Goal: Task Accomplishment & Management: Manage account settings

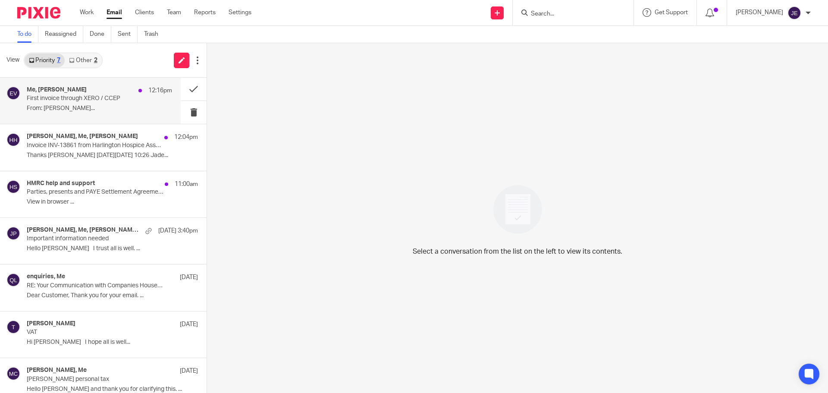
click at [107, 88] on div "Me, [PERSON_NAME] 12:16pm" at bounding box center [99, 90] width 145 height 9
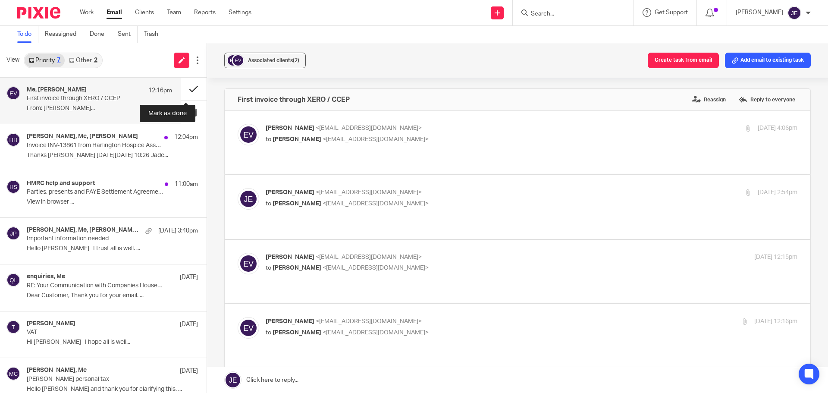
click at [189, 91] on button at bounding box center [194, 89] width 26 height 23
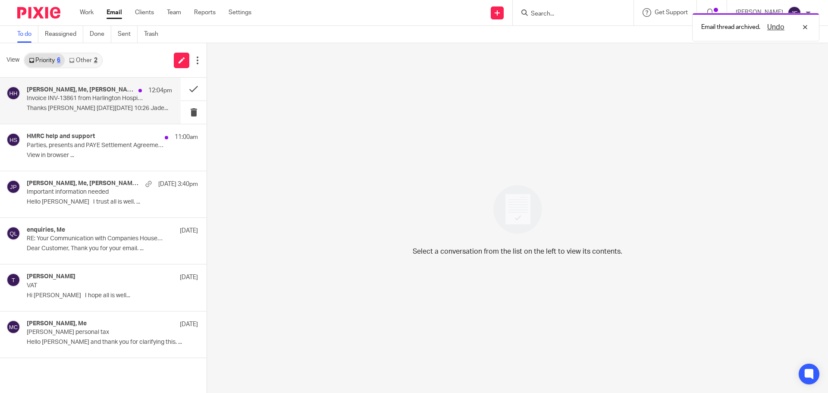
click at [84, 96] on p "Invoice INV-13861 from Harlington Hospice Association Ltd for [PERSON_NAME] re …" at bounding box center [85, 98] width 116 height 7
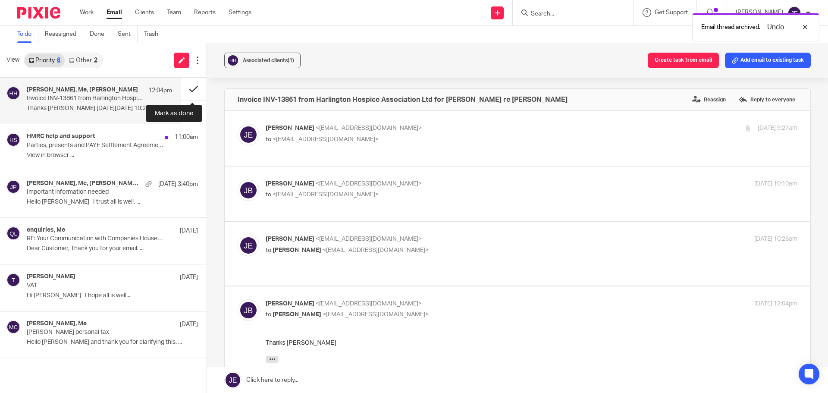
click at [195, 88] on button at bounding box center [194, 89] width 26 height 23
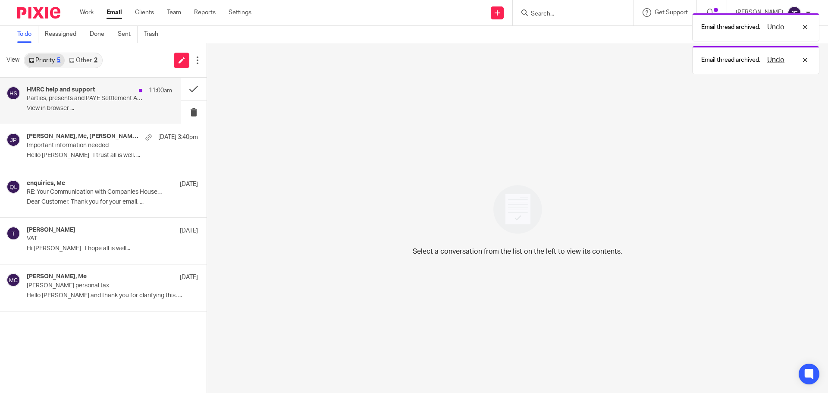
click at [103, 104] on div "HMRC help and support 11:00am Parties, presents and PAYE Settlement Agreements …" at bounding box center [99, 100] width 145 height 29
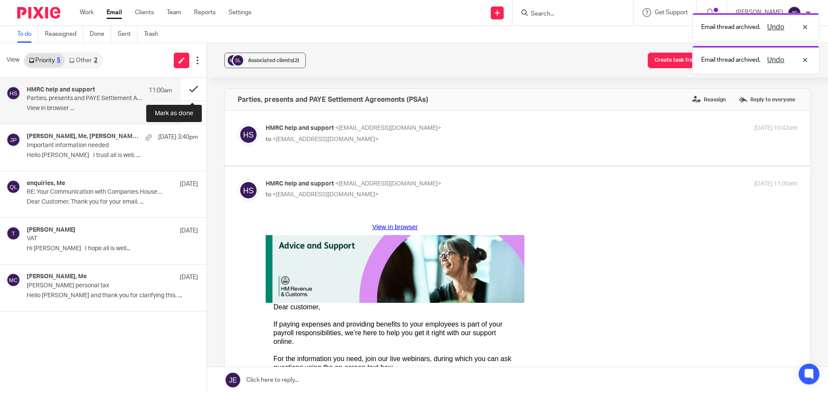
click at [192, 89] on button at bounding box center [194, 89] width 26 height 23
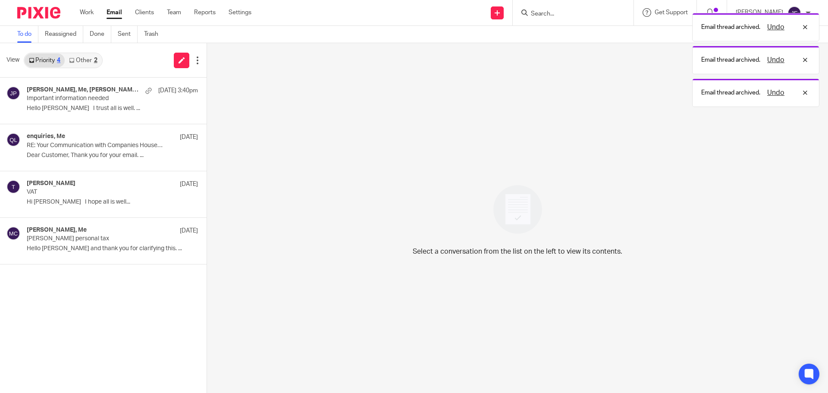
click at [87, 63] on link "Other 2" at bounding box center [83, 60] width 37 height 14
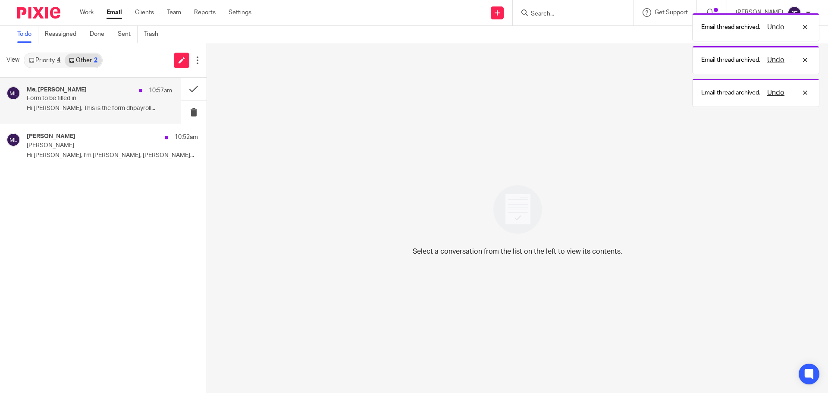
click at [91, 94] on div "Me, [PERSON_NAME] 10:57am" at bounding box center [99, 90] width 145 height 9
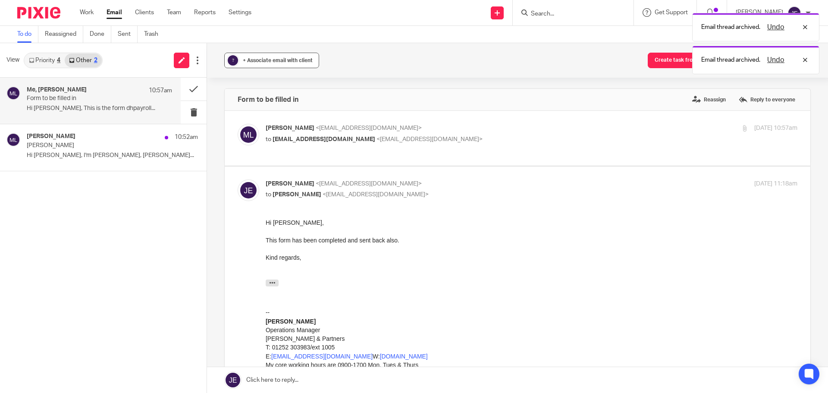
click at [254, 60] on span "+ Associate email with client" at bounding box center [278, 60] width 70 height 5
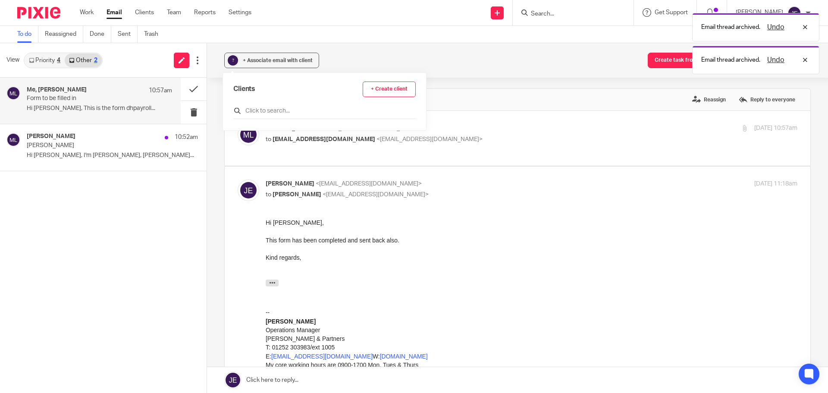
drag, startPoint x: 263, startPoint y: 117, endPoint x: 261, endPoint y: 111, distance: 6.4
click at [262, 117] on div at bounding box center [324, 112] width 182 height 13
click at [260, 107] on input "text" at bounding box center [324, 111] width 182 height 9
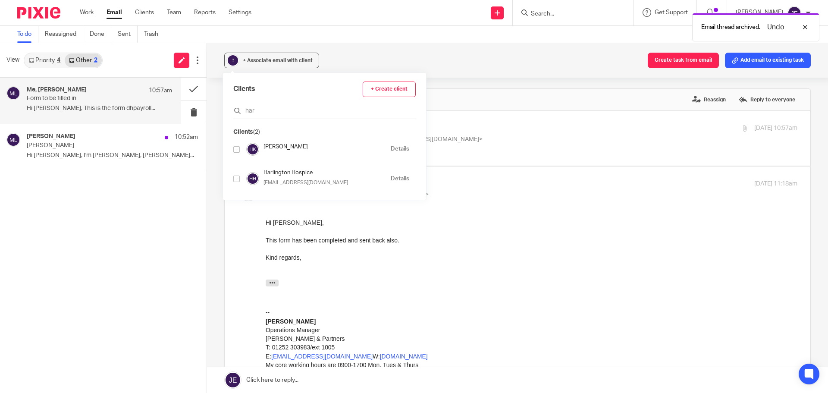
type input "har"
click at [237, 179] on input "checkbox" at bounding box center [236, 179] width 6 height 6
checkbox input "true"
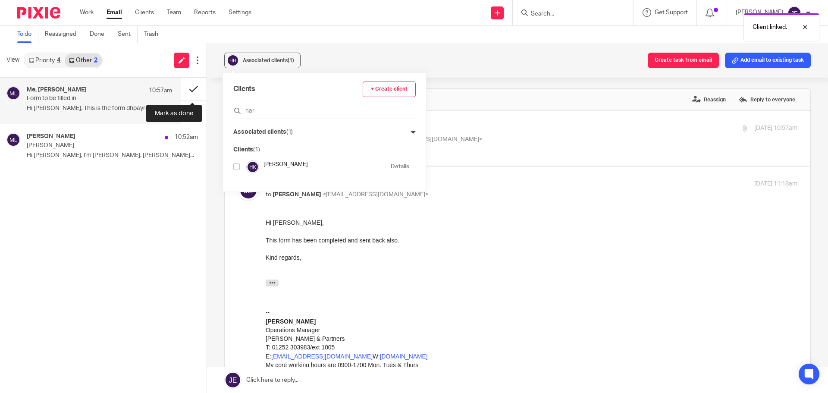
click at [183, 93] on button at bounding box center [194, 89] width 26 height 23
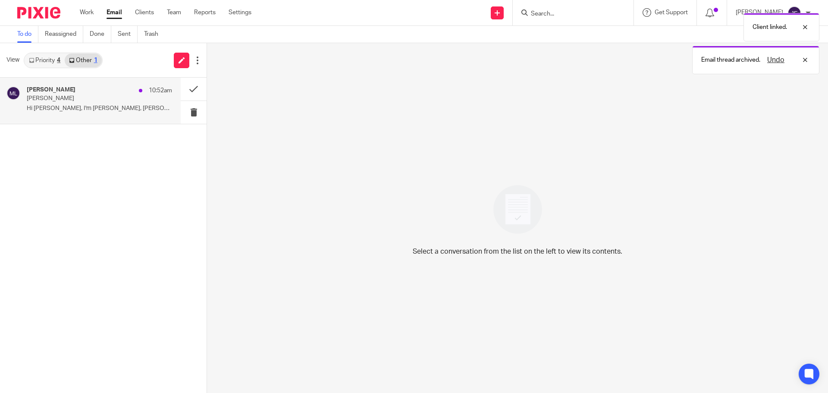
click at [135, 94] on div "10:52am" at bounding box center [154, 90] width 38 height 9
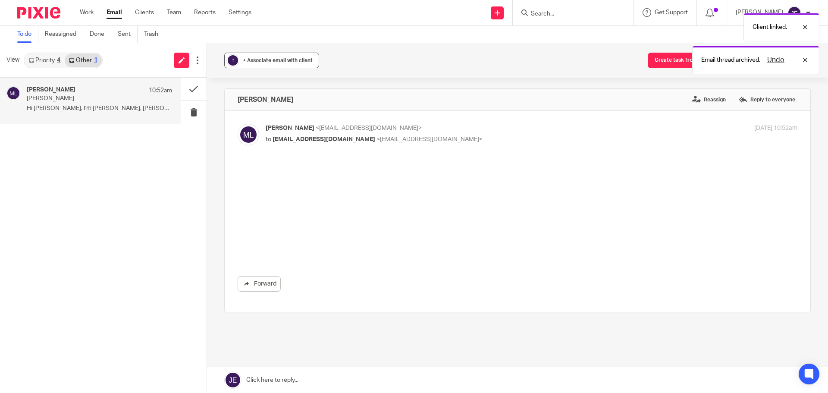
click at [286, 61] on span "+ Associate email with client" at bounding box center [278, 60] width 70 height 5
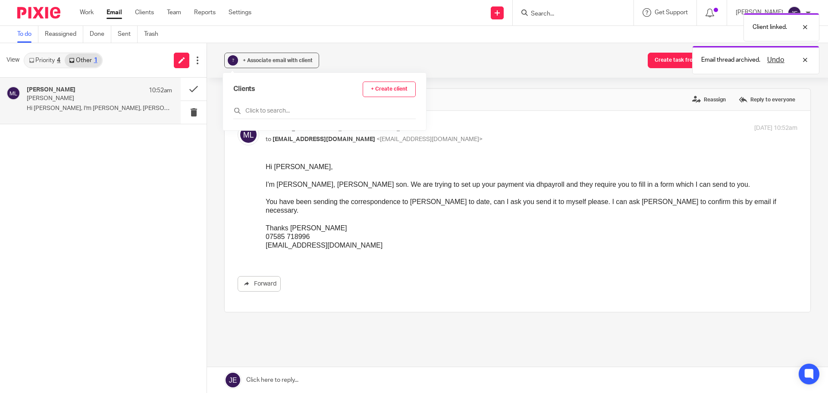
click at [288, 110] on input "text" at bounding box center [324, 111] width 182 height 9
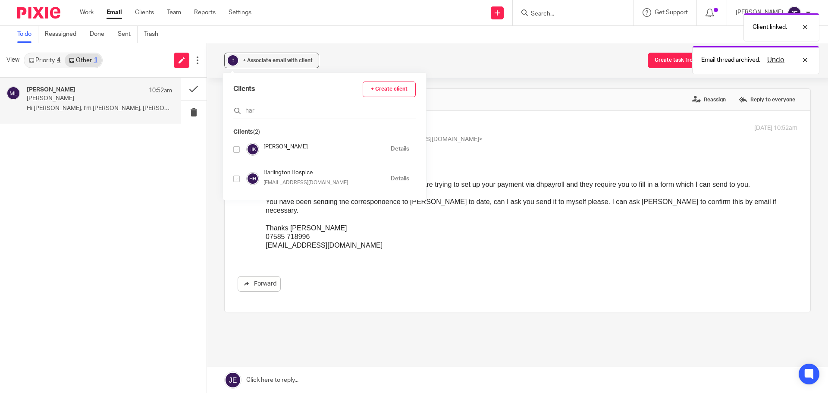
type input "har"
drag, startPoint x: 237, startPoint y: 179, endPoint x: 226, endPoint y: 163, distance: 19.5
click at [237, 179] on input "checkbox" at bounding box center [236, 179] width 6 height 6
checkbox input "true"
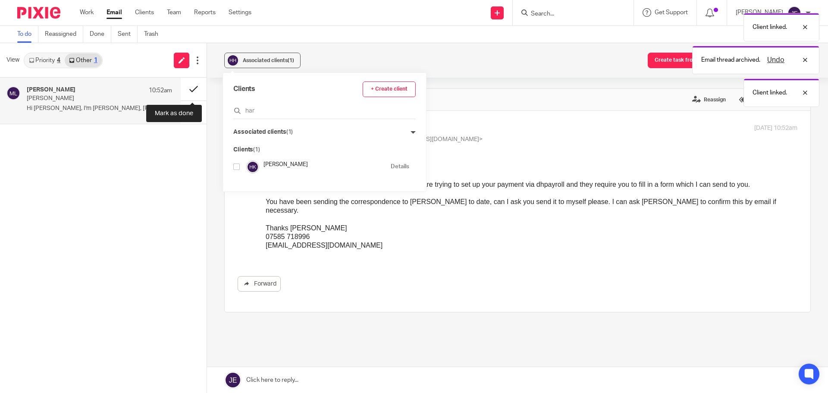
click at [198, 88] on button at bounding box center [194, 89] width 26 height 23
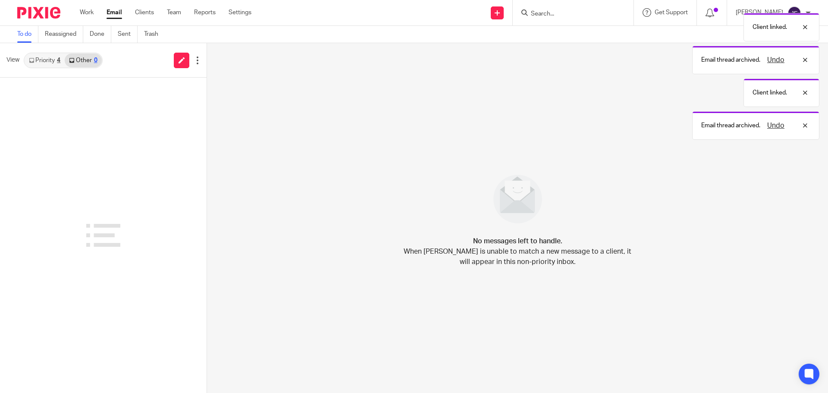
click at [43, 65] on link "Priority 4" at bounding box center [45, 60] width 40 height 14
